Goal: Information Seeking & Learning: Find specific fact

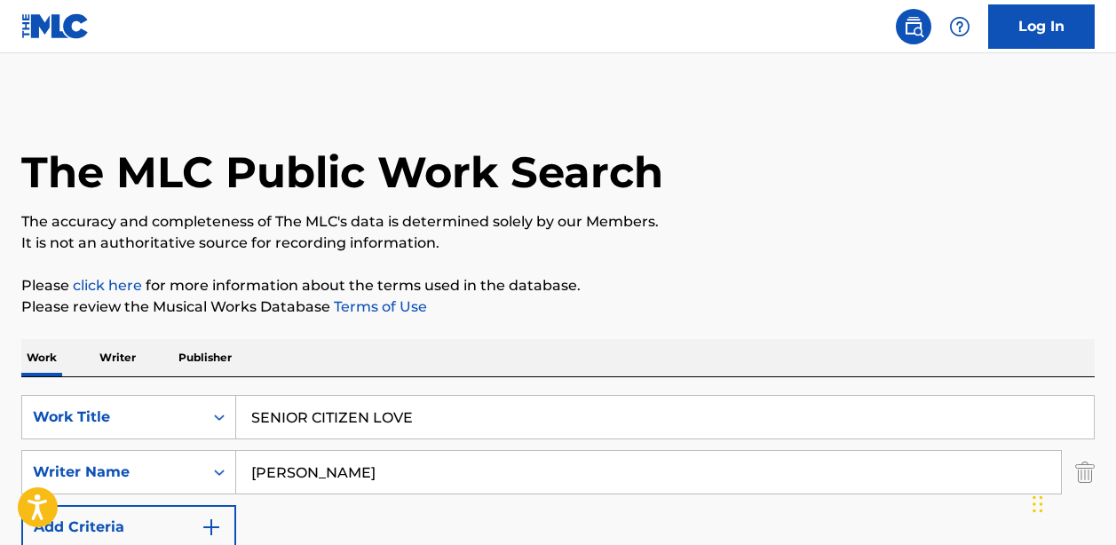
click at [412, 415] on input "SENIOR CITIZEN LOVE" at bounding box center [665, 417] width 858 height 43
type input "THE CHILD WITH NO NAME"
click at [349, 478] on input "[PERSON_NAME]" at bounding box center [648, 472] width 825 height 43
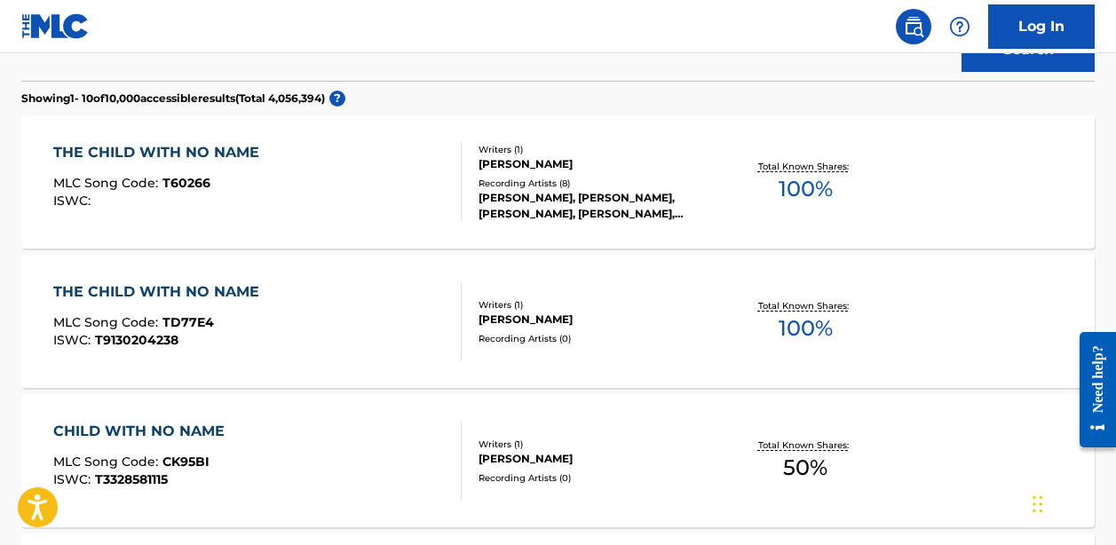
scroll to position [542, 0]
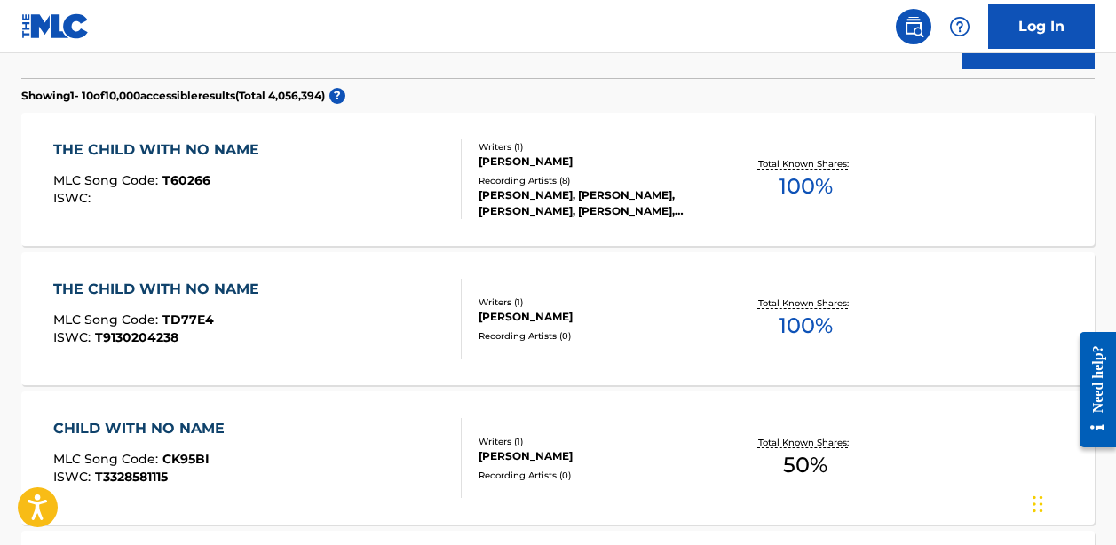
click at [255, 306] on div "THE CHILD WITH NO NAME MLC Song Code : TD77E4 ISWC : T9130204238" at bounding box center [160, 319] width 215 height 80
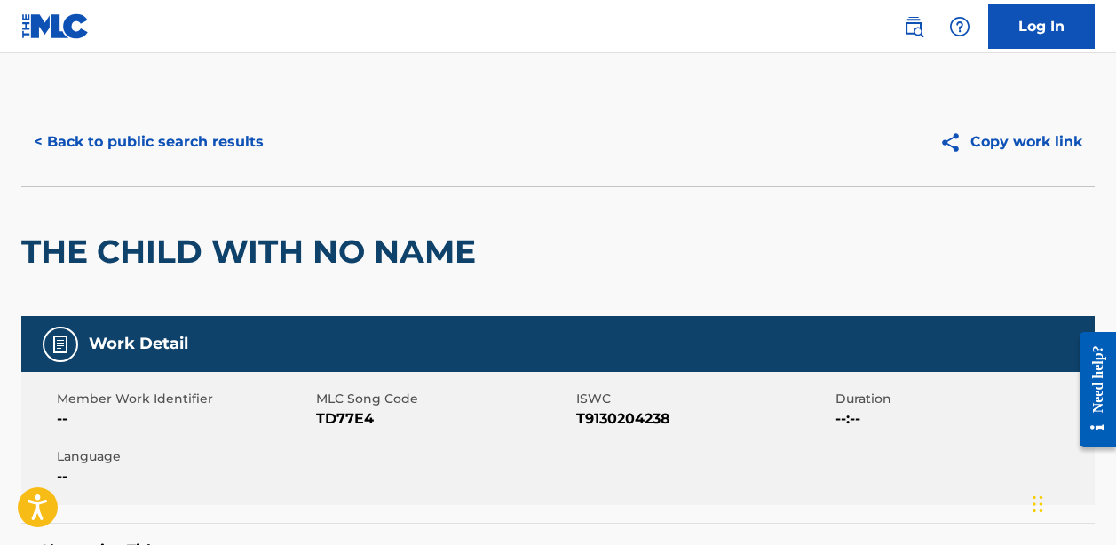
click at [355, 421] on span "TD77E4" at bounding box center [443, 418] width 255 height 21
click at [355, 420] on span "TD77E4" at bounding box center [443, 418] width 255 height 21
copy span "TD77E4"
click at [172, 143] on button "< Back to public search results" at bounding box center [148, 142] width 255 height 44
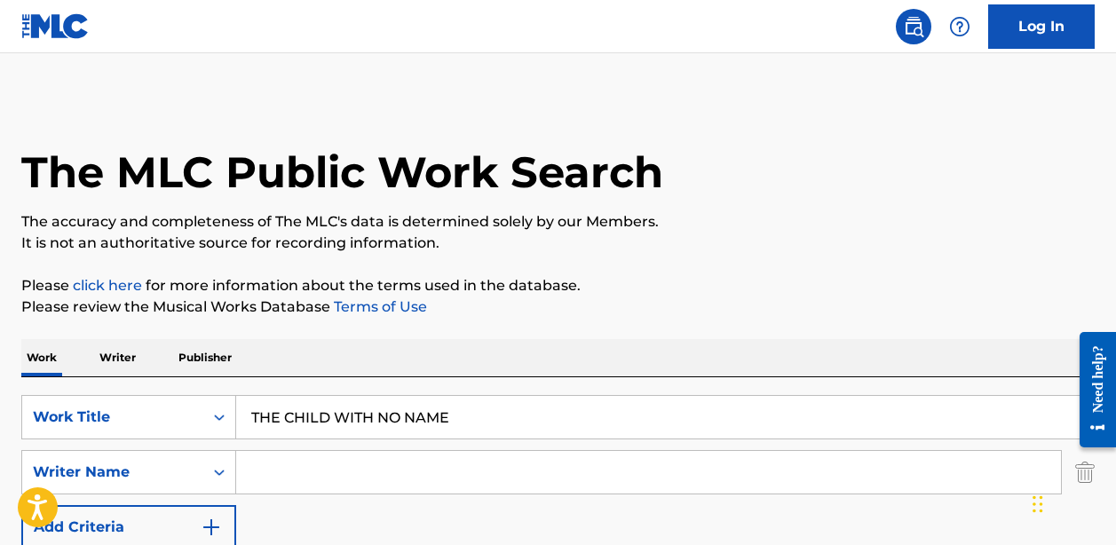
scroll to position [542, 0]
